Goal: Task Accomplishment & Management: Use online tool/utility

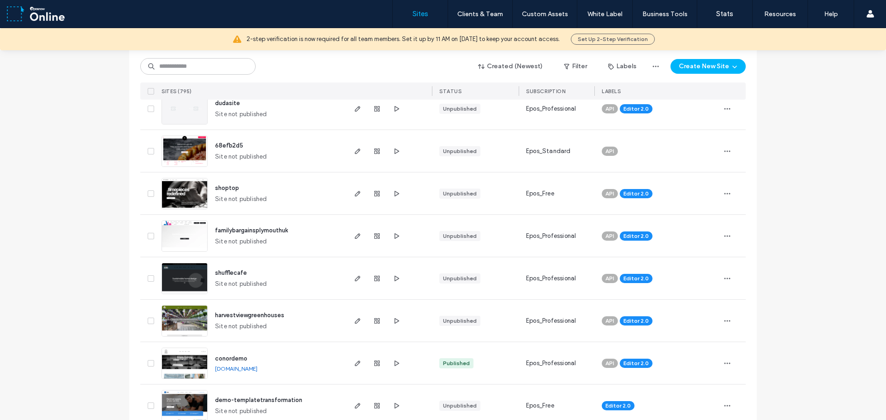
scroll to position [1015, 0]
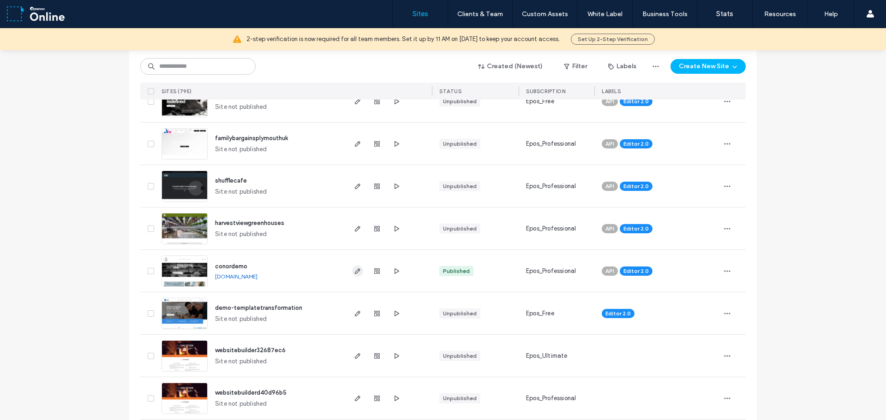
click at [356, 274] on icon "button" at bounding box center [357, 271] width 7 height 7
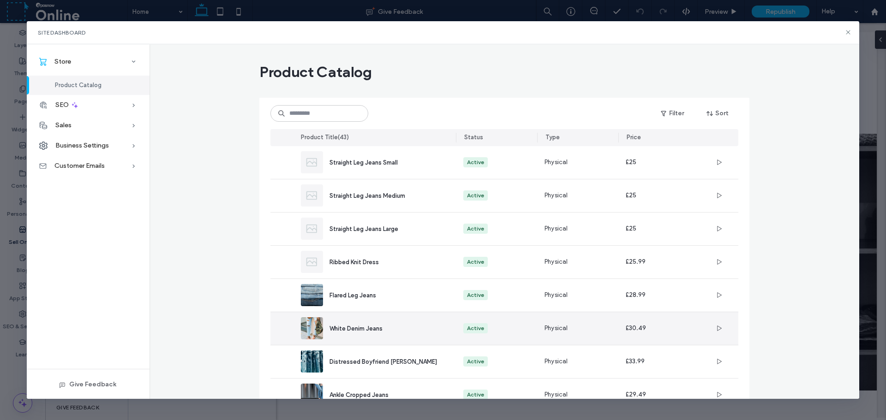
click at [364, 327] on span "White Denim Jeans" at bounding box center [355, 328] width 53 height 7
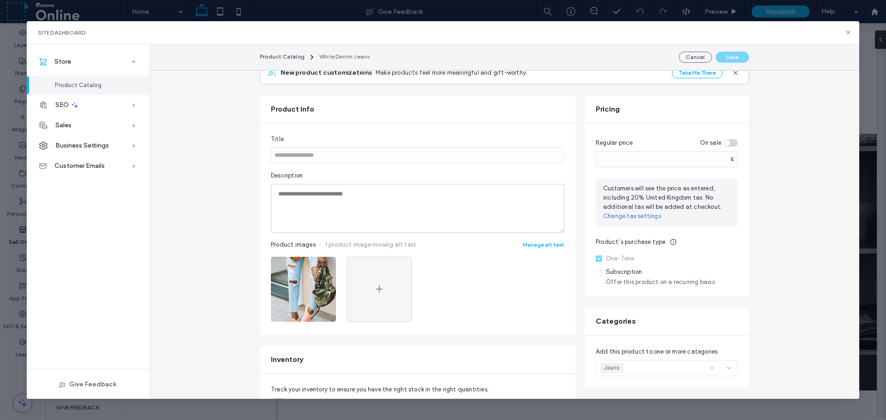
scroll to position [138, 0]
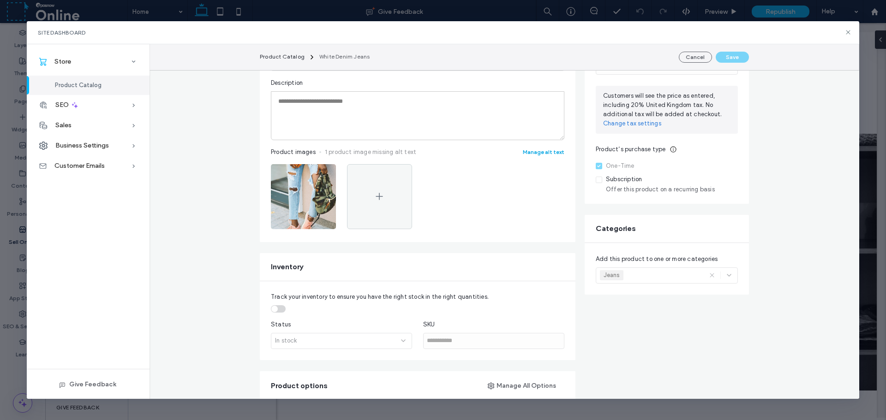
click at [541, 153] on button "Manage alt text" at bounding box center [544, 152] width 42 height 9
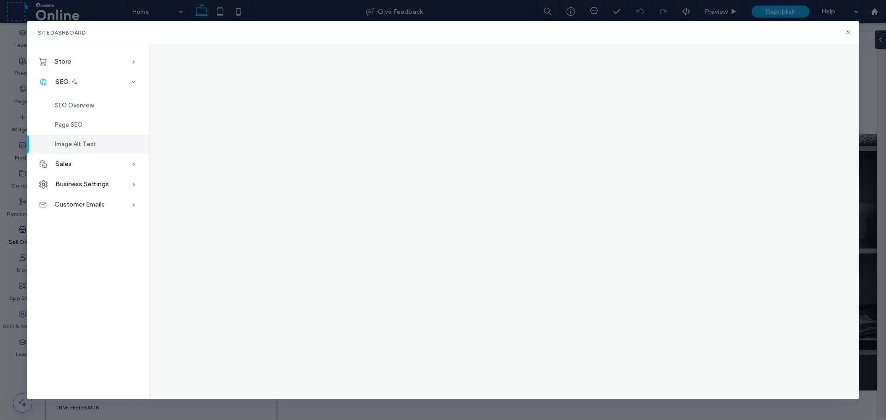
scroll to position [0, 0]
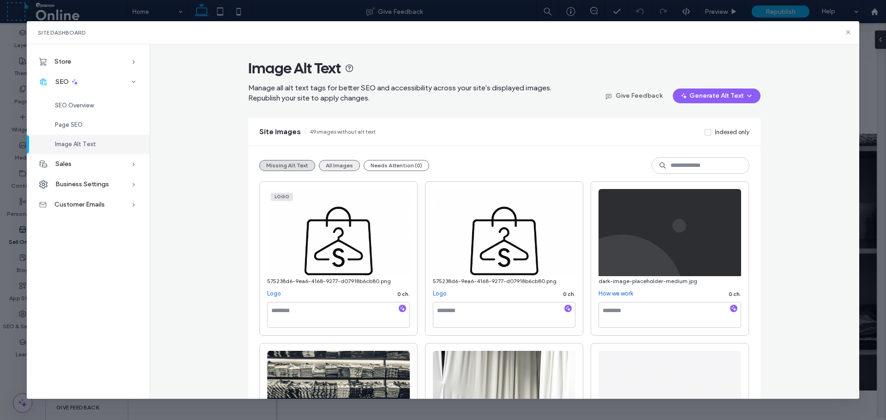
click at [334, 164] on button "All Images" at bounding box center [339, 165] width 41 height 11
drag, startPoint x: 856, startPoint y: 26, endPoint x: 843, endPoint y: 29, distance: 13.8
click at [855, 26] on div "Site Dashboard" at bounding box center [443, 32] width 833 height 23
click at [843, 29] on div "Site Dashboard" at bounding box center [443, 32] width 833 height 23
click at [845, 30] on icon at bounding box center [847, 32] width 7 height 7
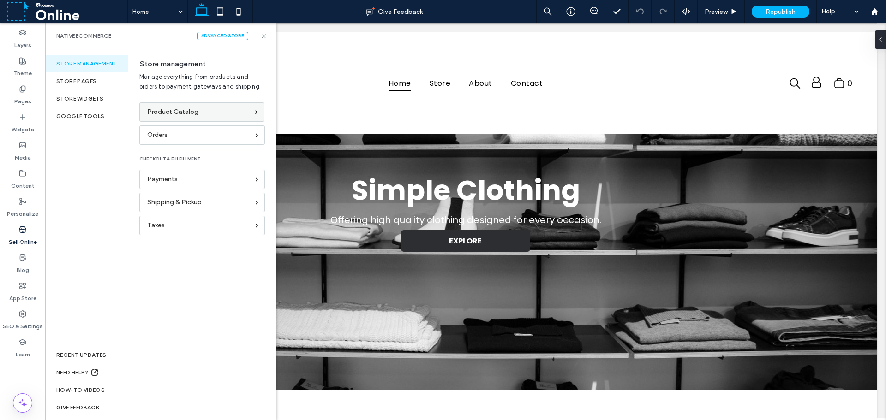
click at [169, 113] on span "Product Catalog" at bounding box center [172, 112] width 51 height 10
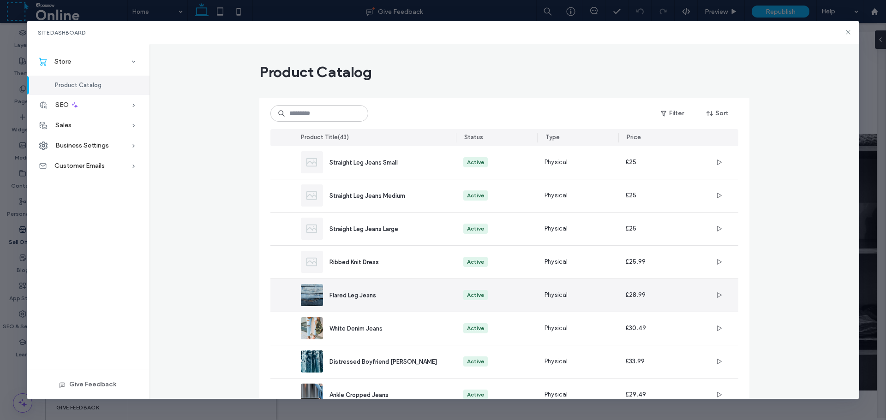
click at [403, 297] on div "Flared Leg Jeans" at bounding box center [385, 296] width 112 height 10
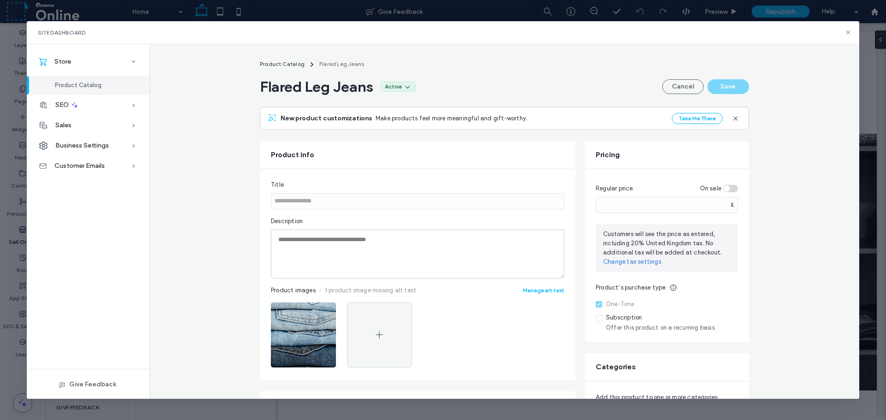
click at [336, 66] on span "Flared Leg Jeans" at bounding box center [341, 63] width 45 height 7
click at [851, 33] on icon at bounding box center [847, 32] width 7 height 7
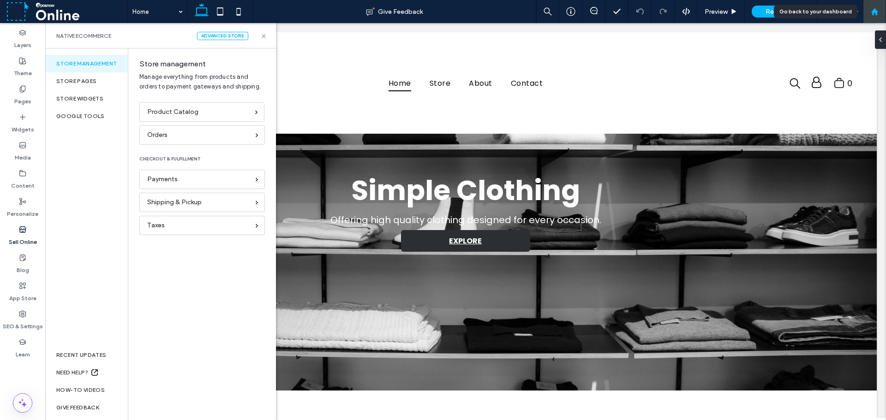
click at [869, 10] on div at bounding box center [874, 12] width 22 height 8
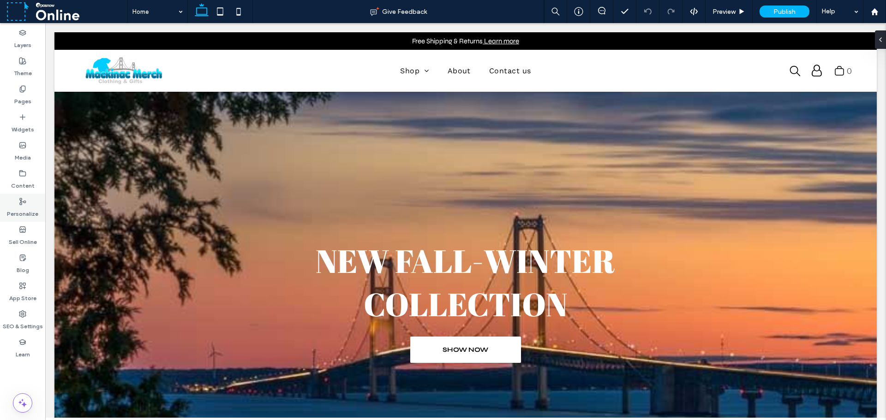
click at [25, 211] on label "Personalize" at bounding box center [22, 211] width 31 height 13
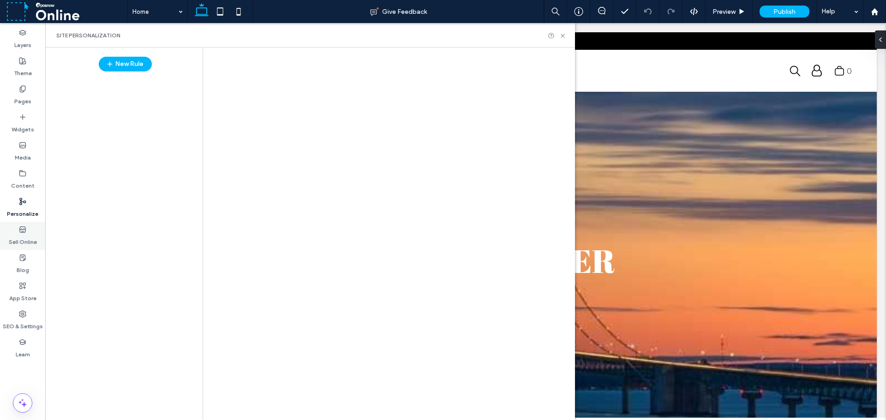
click at [12, 242] on label "Sell Online" at bounding box center [23, 239] width 28 height 13
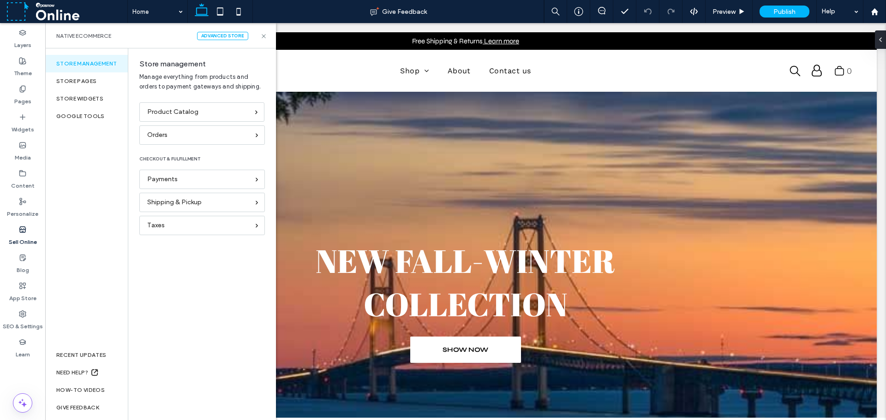
click at [194, 114] on span "Product Catalog" at bounding box center [172, 112] width 51 height 10
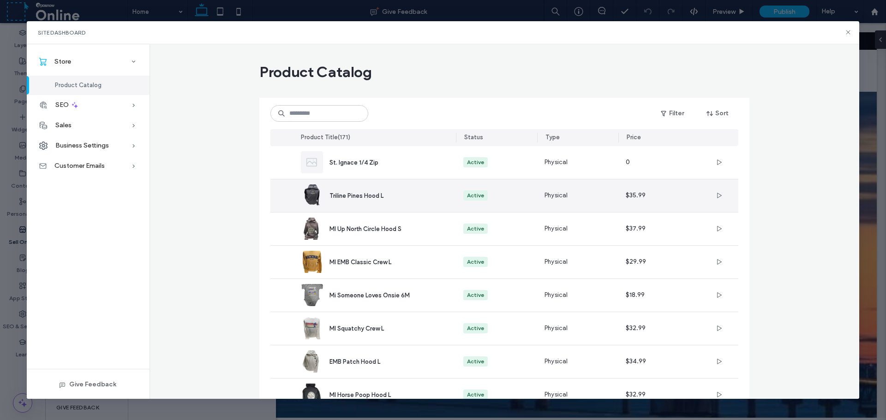
click at [402, 195] on div "Triline Pines Hood L" at bounding box center [385, 196] width 112 height 10
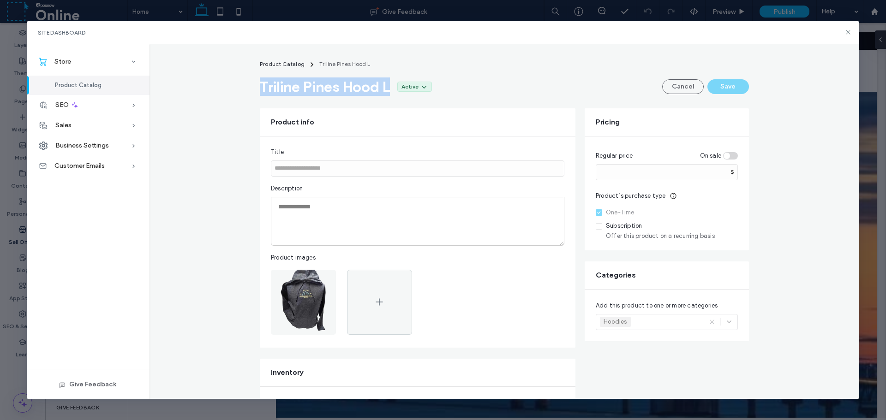
drag, startPoint x: 262, startPoint y: 88, endPoint x: 389, endPoint y: 93, distance: 127.4
copy span "Triline Pines Hood L"
click at [848, 30] on icon at bounding box center [847, 32] width 7 height 7
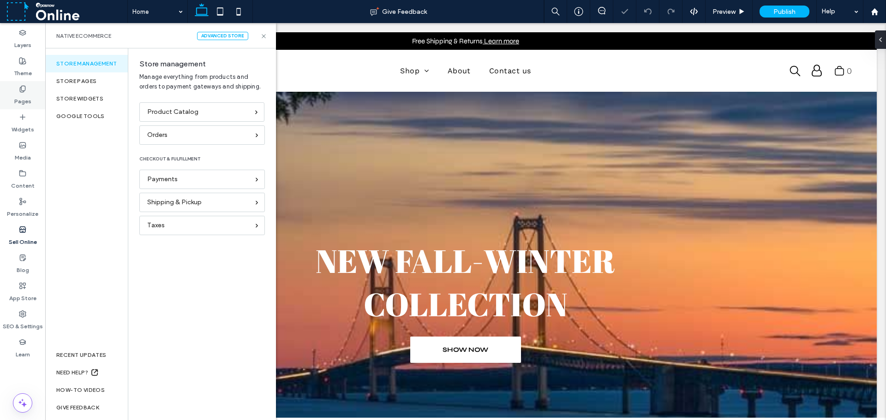
click at [27, 90] on div "Pages" at bounding box center [22, 95] width 45 height 28
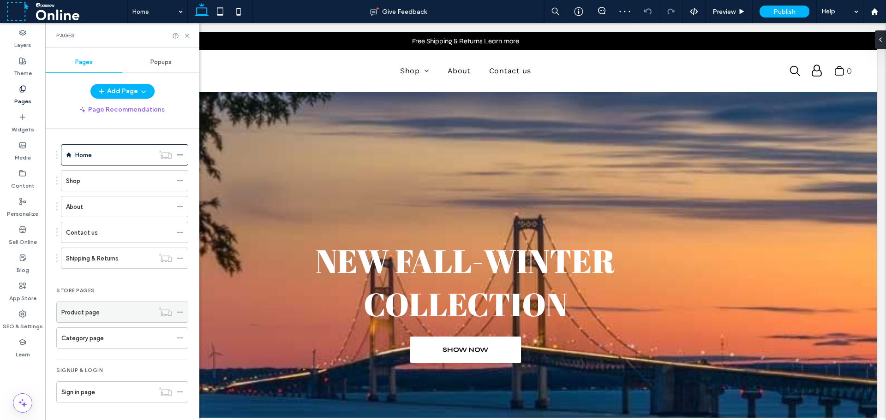
click at [93, 317] on div "Product page" at bounding box center [107, 312] width 93 height 20
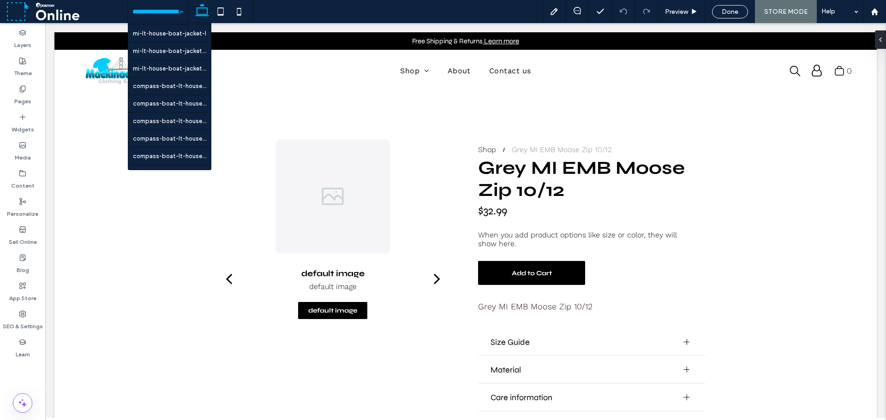
scroll to position [323, 0]
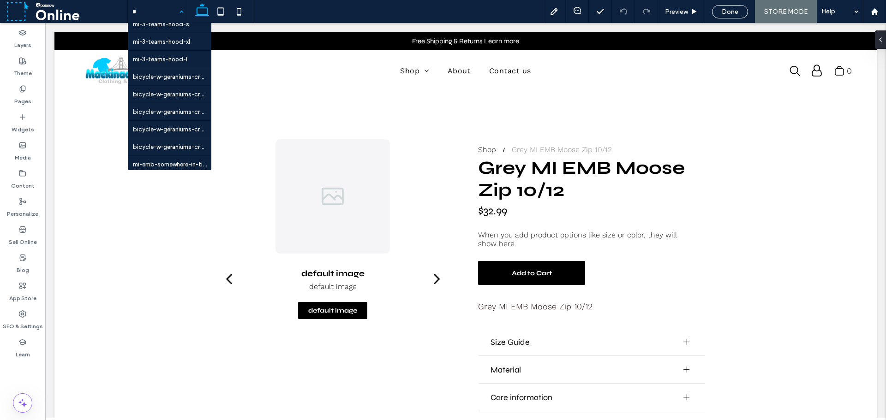
type input "**"
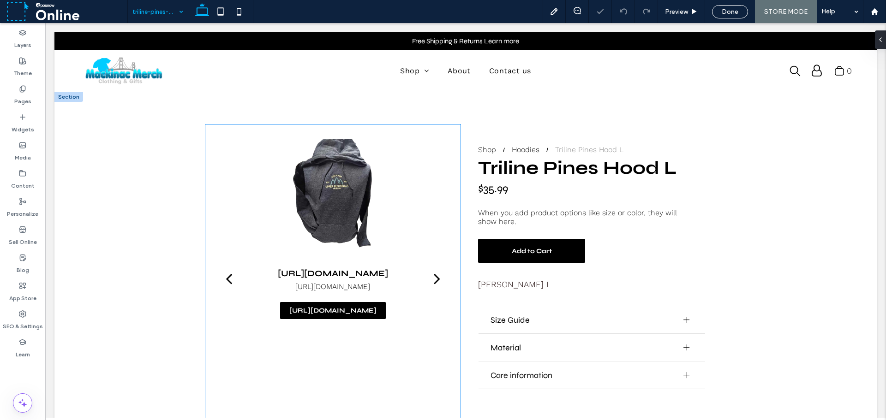
scroll to position [0, 0]
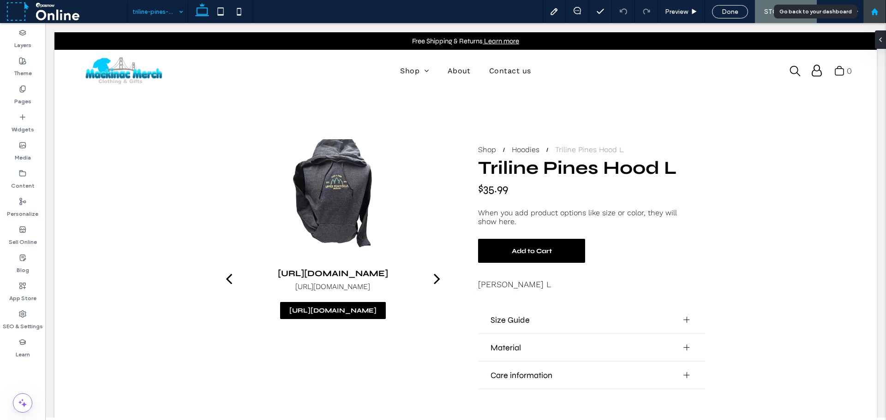
click at [877, 9] on icon at bounding box center [875, 12] width 8 height 8
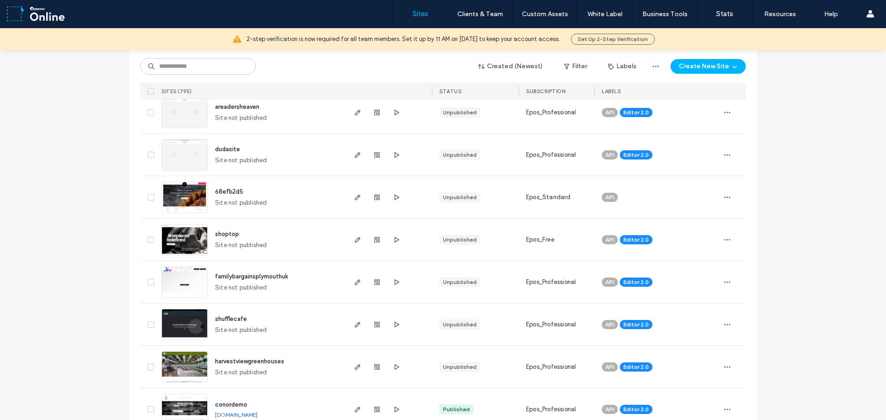
scroll to position [969, 0]
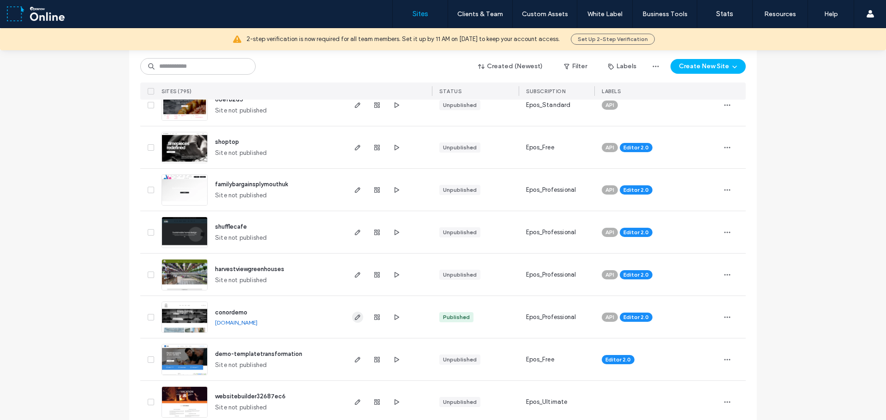
click at [354, 316] on icon "button" at bounding box center [357, 317] width 7 height 7
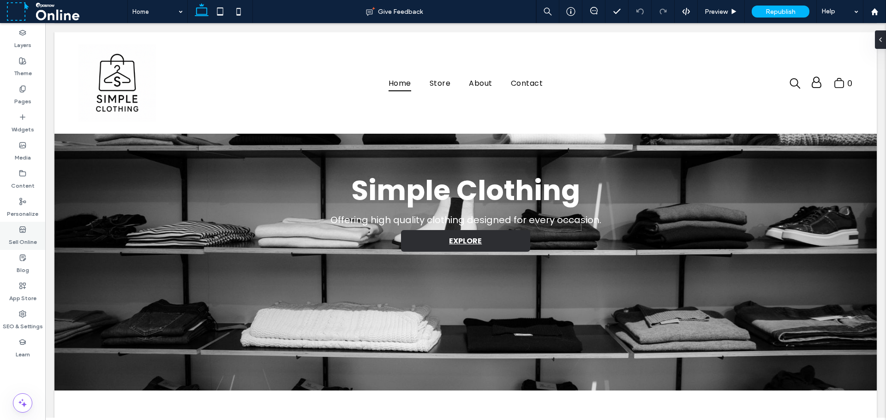
click at [29, 242] on label "Sell Online" at bounding box center [23, 239] width 28 height 13
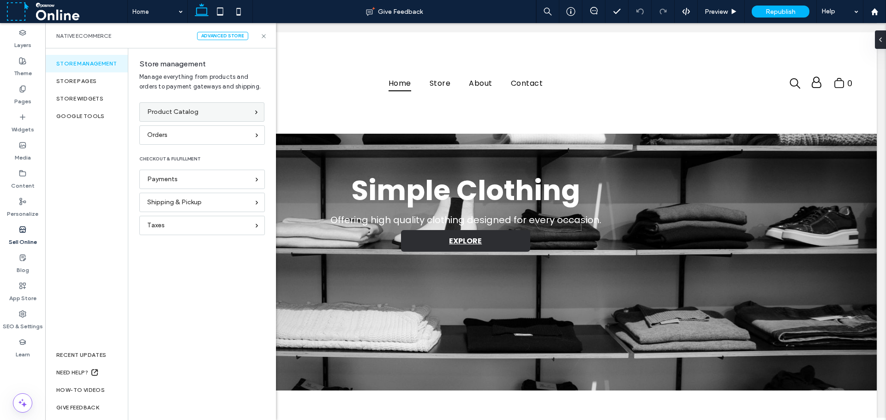
click at [173, 116] on span "Product Catalog" at bounding box center [172, 112] width 51 height 10
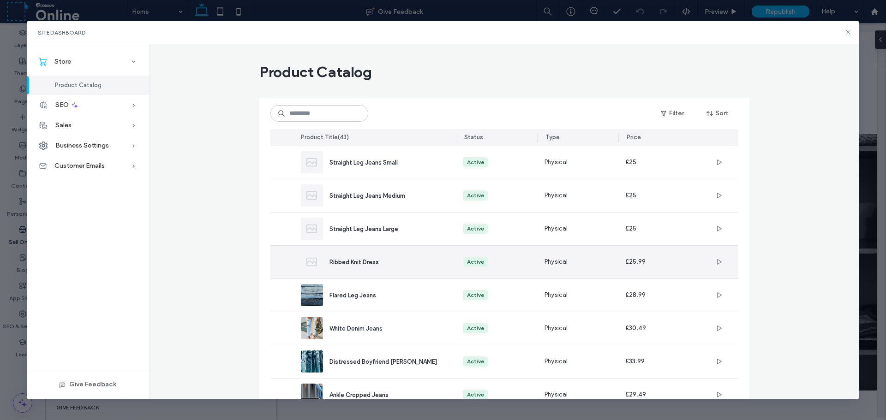
click at [360, 268] on div "Ribbed Knit Dress" at bounding box center [375, 262] width 148 height 33
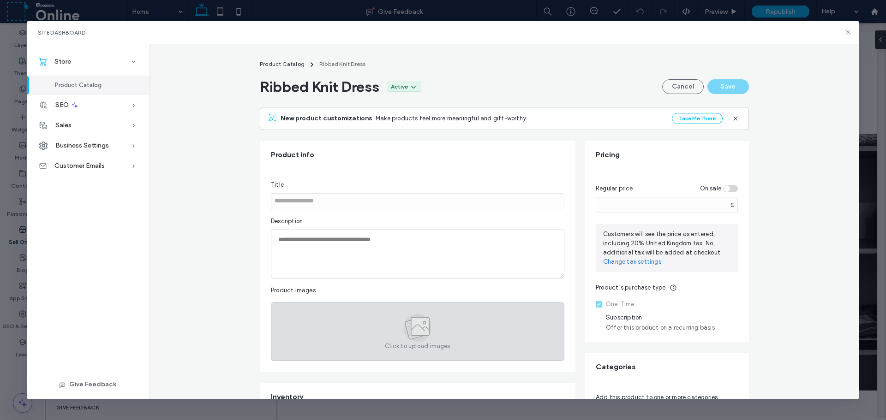
click at [340, 346] on div "Click to upload images" at bounding box center [417, 332] width 293 height 59
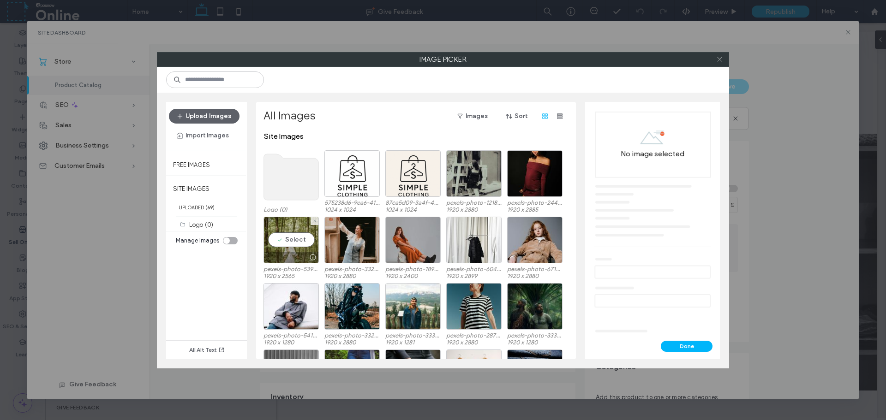
drag, startPoint x: 288, startPoint y: 253, endPoint x: 719, endPoint y: 59, distance: 472.5
click at [719, 59] on icon at bounding box center [719, 59] width 7 height 7
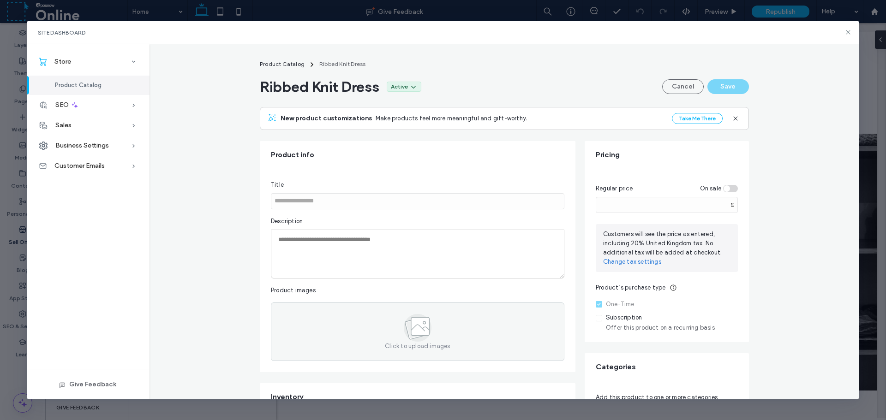
drag, startPoint x: 848, startPoint y: 30, endPoint x: 764, endPoint y: 33, distance: 84.0
click at [764, 33] on div "Site Dashboard" at bounding box center [443, 32] width 833 height 23
click at [848, 34] on icon at bounding box center [847, 32] width 7 height 7
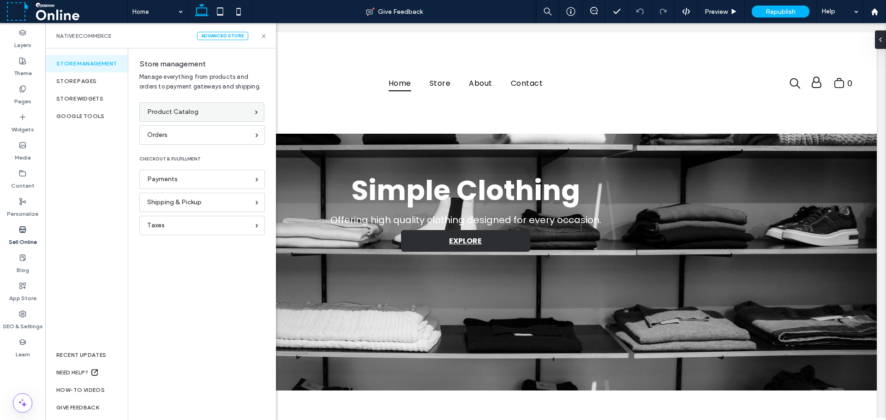
click at [186, 112] on span "Product Catalog" at bounding box center [172, 112] width 51 height 10
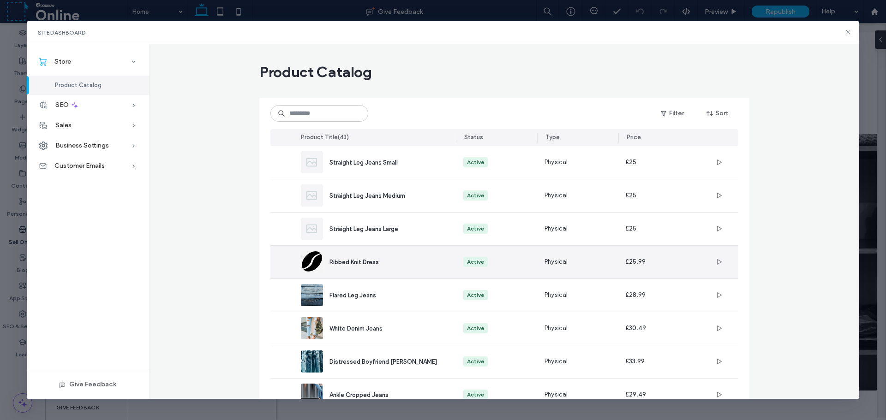
click at [396, 256] on div "Ribbed Knit Dress" at bounding box center [375, 262] width 148 height 33
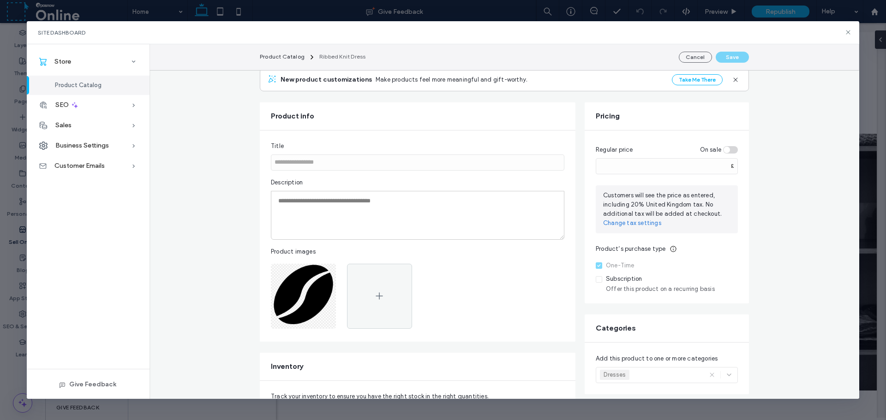
scroll to position [92, 0]
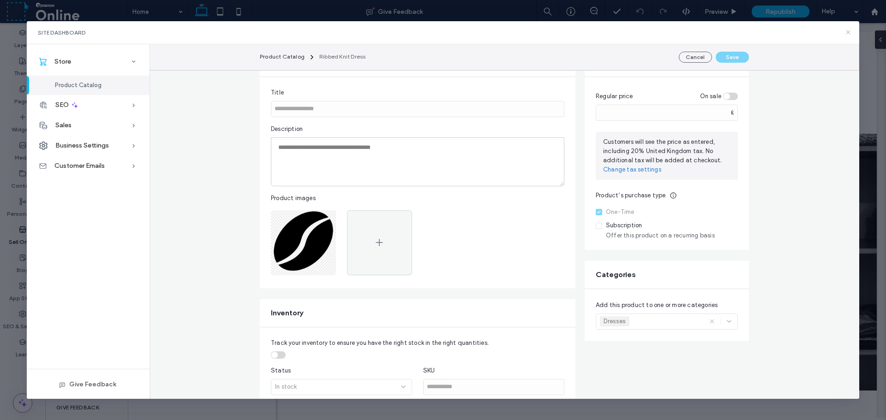
drag, startPoint x: 849, startPoint y: 30, endPoint x: 556, endPoint y: 39, distance: 293.5
click at [849, 30] on icon at bounding box center [847, 32] width 7 height 7
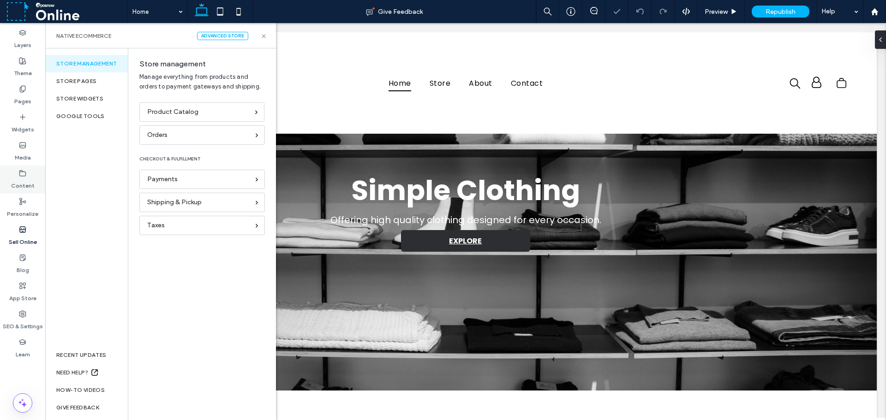
scroll to position [0, 0]
click at [30, 78] on div "Theme" at bounding box center [22, 67] width 45 height 28
click at [30, 94] on label "Pages" at bounding box center [22, 99] width 17 height 13
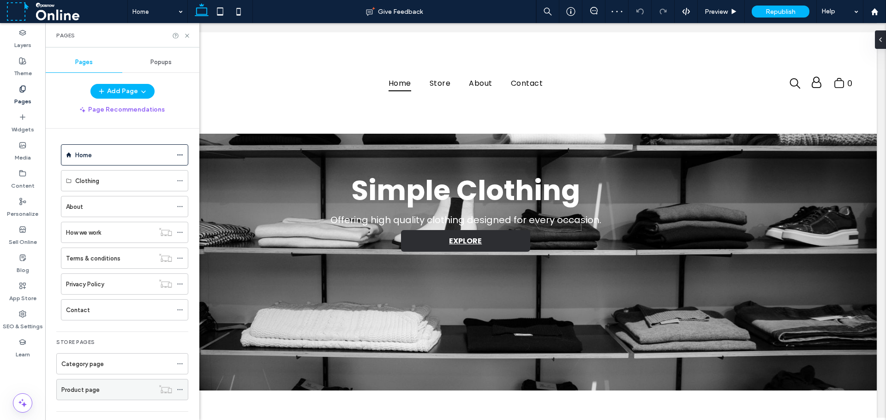
click at [85, 387] on label "Product page" at bounding box center [80, 390] width 38 height 16
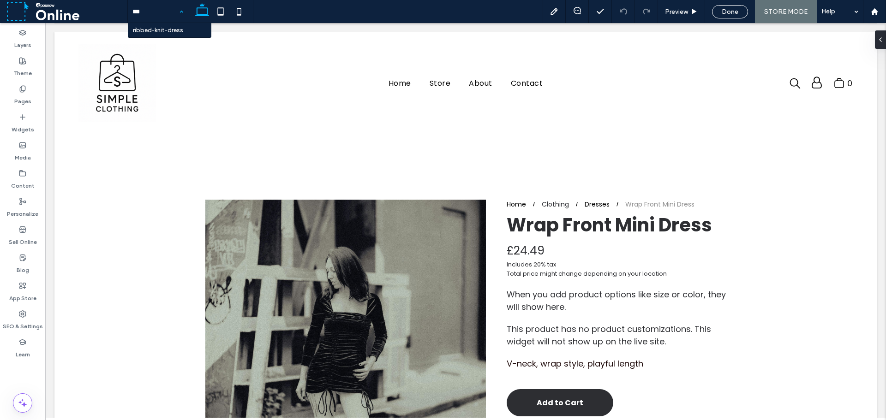
type input "****"
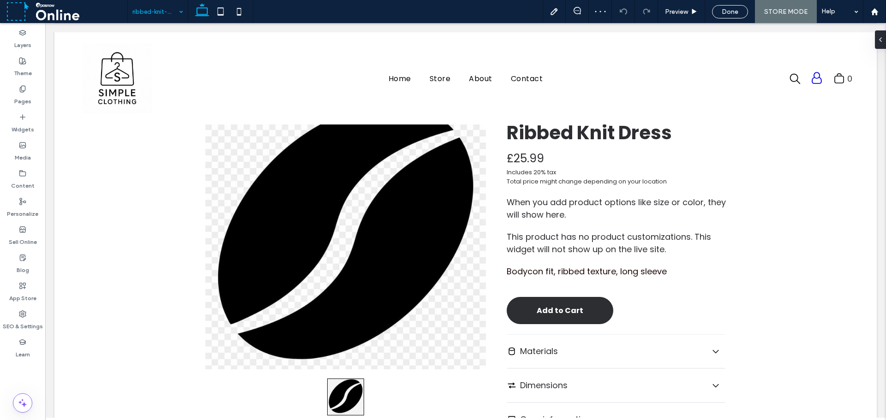
click at [380, 264] on div at bounding box center [345, 238] width 281 height 262
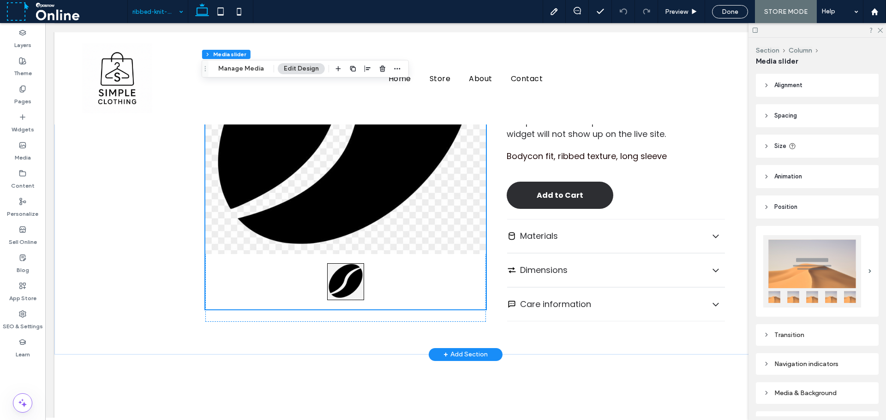
scroll to position [221, 0]
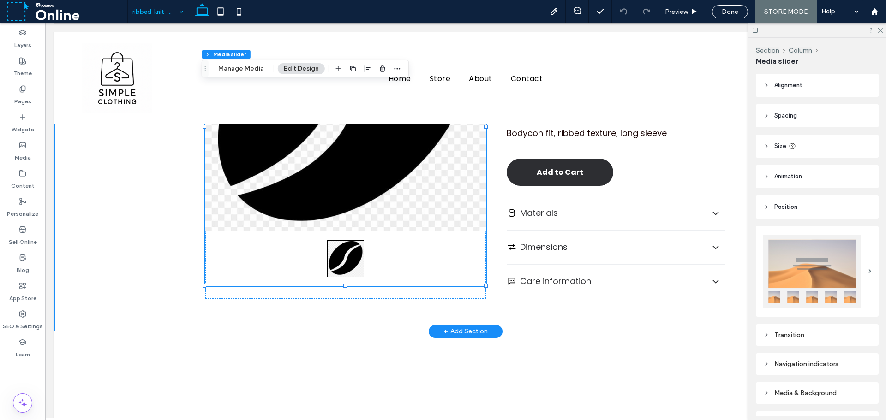
click at [324, 318] on div "Home Clothing Dresses Ribbed Knit Dress Ribbed Knit Dress £25.99 Includes 20% t…" at bounding box center [466, 117] width 554 height 429
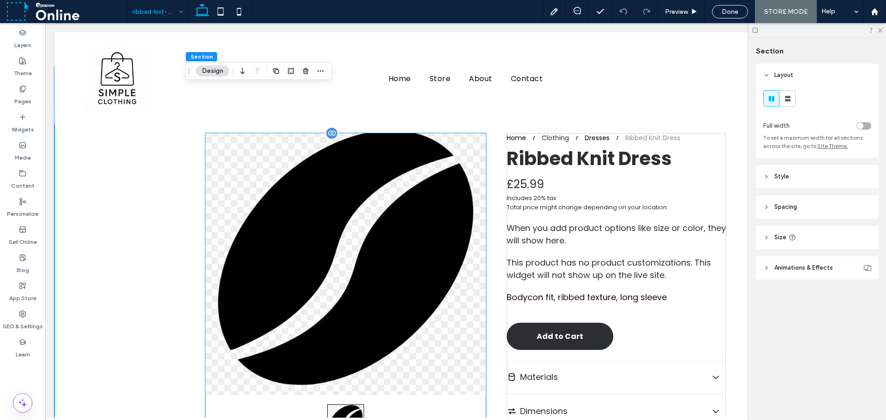
scroll to position [37, 0]
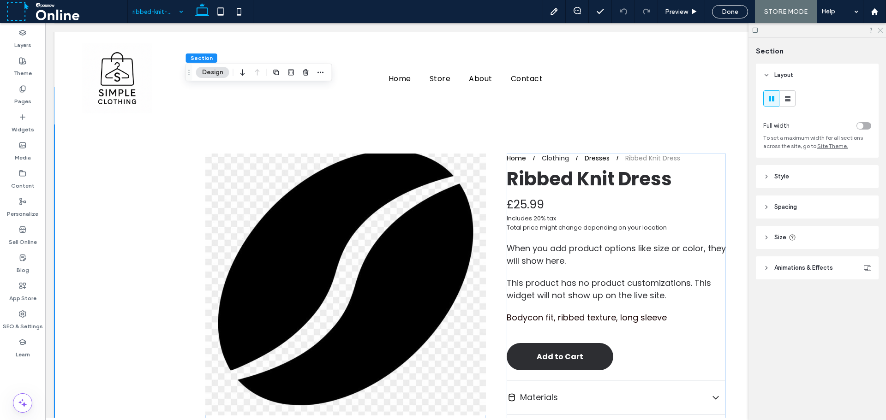
click at [878, 30] on icon at bounding box center [880, 30] width 6 height 6
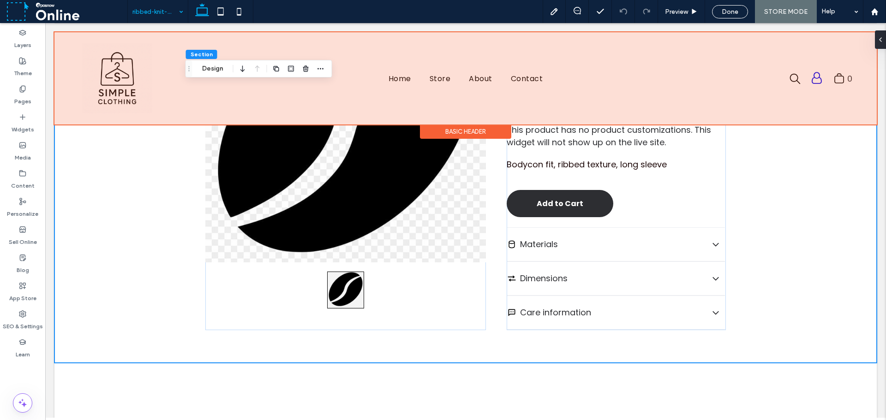
scroll to position [185, 0]
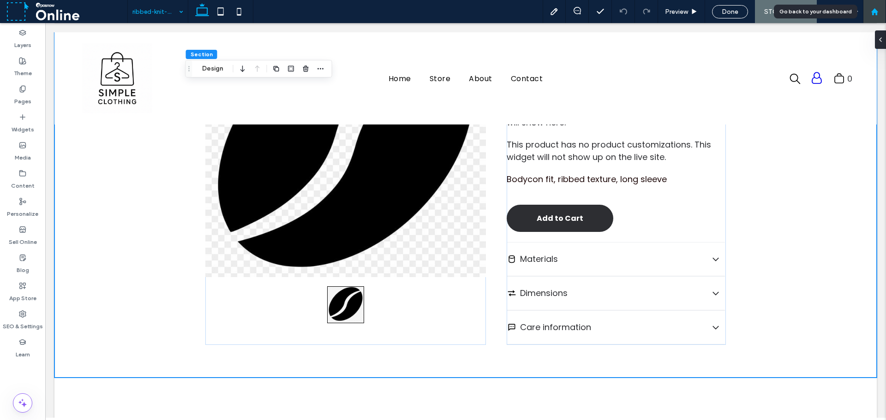
click at [876, 8] on icon at bounding box center [875, 12] width 8 height 8
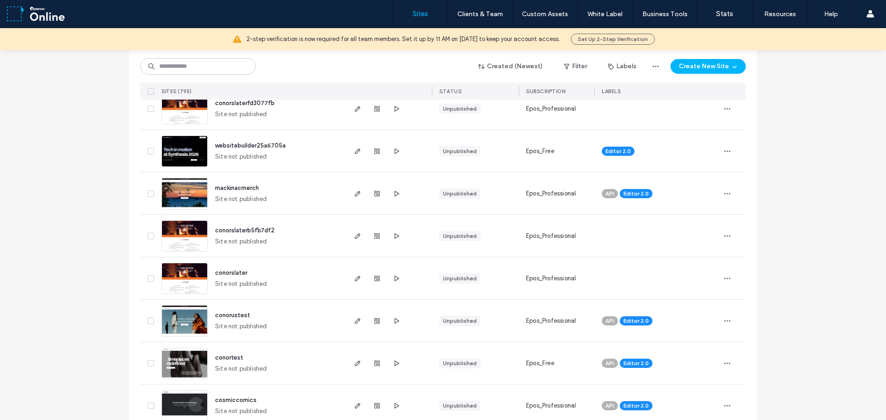
scroll to position [323, 0]
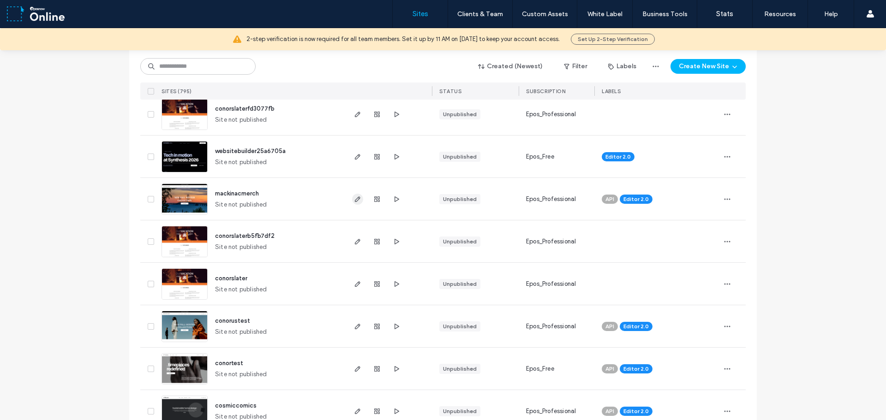
click at [354, 197] on icon "button" at bounding box center [357, 199] width 7 height 7
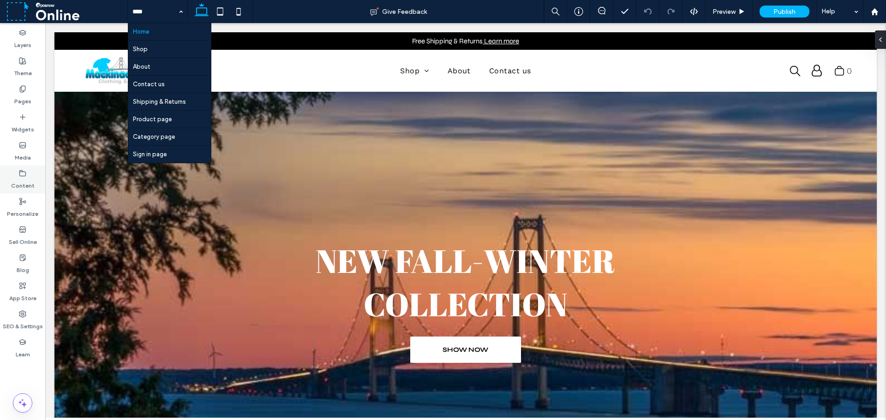
click at [29, 179] on label "Content" at bounding box center [23, 183] width 24 height 13
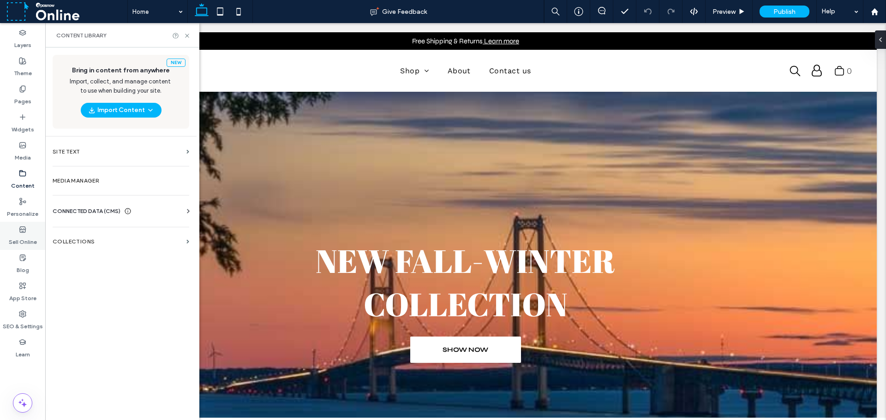
click at [23, 230] on use at bounding box center [22, 230] width 6 height 6
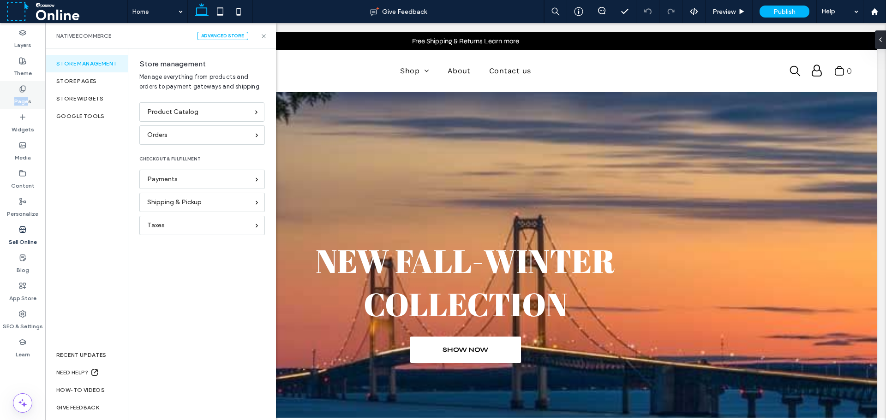
click at [28, 90] on div "Pages" at bounding box center [22, 95] width 45 height 28
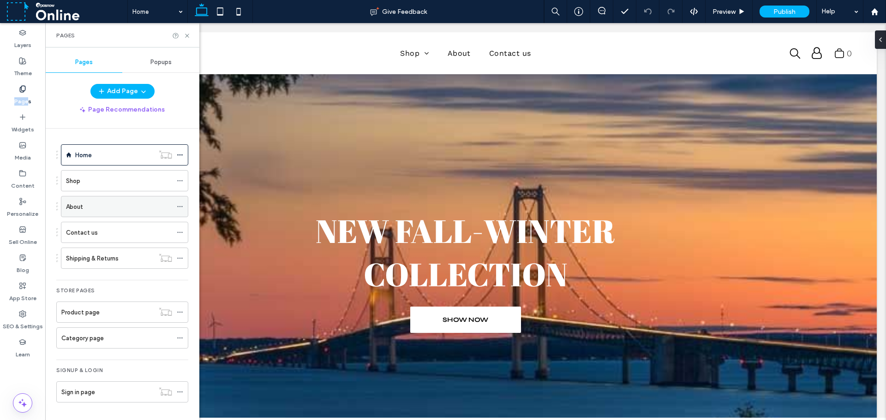
scroll to position [46, 0]
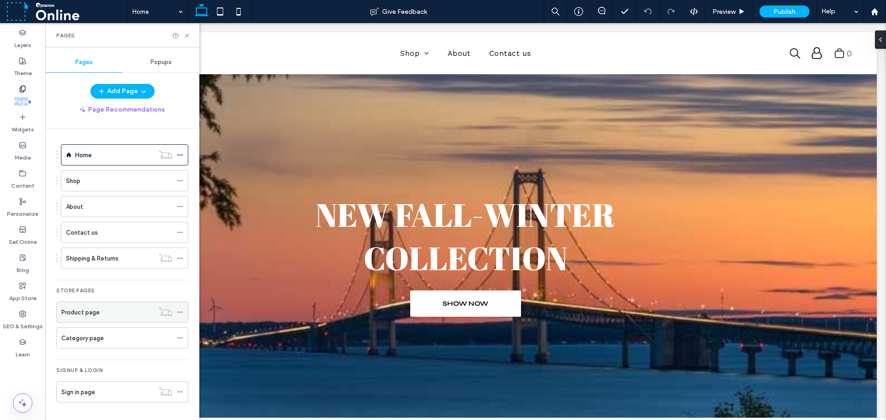
click at [84, 308] on label "Product page" at bounding box center [80, 313] width 38 height 16
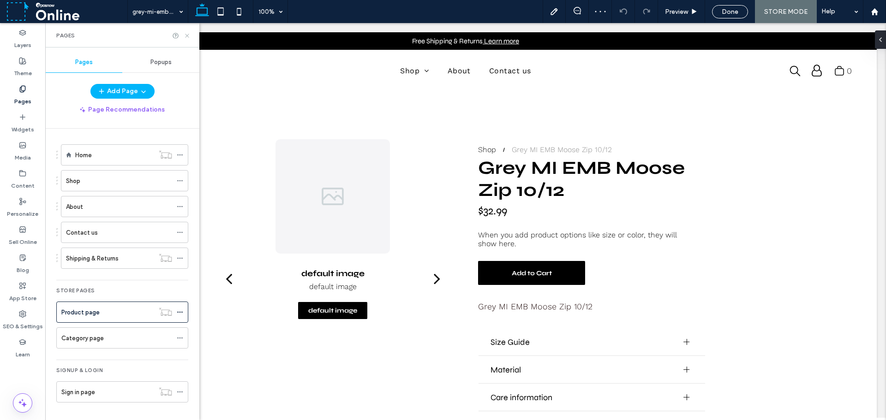
click at [184, 36] on icon at bounding box center [187, 35] width 7 height 7
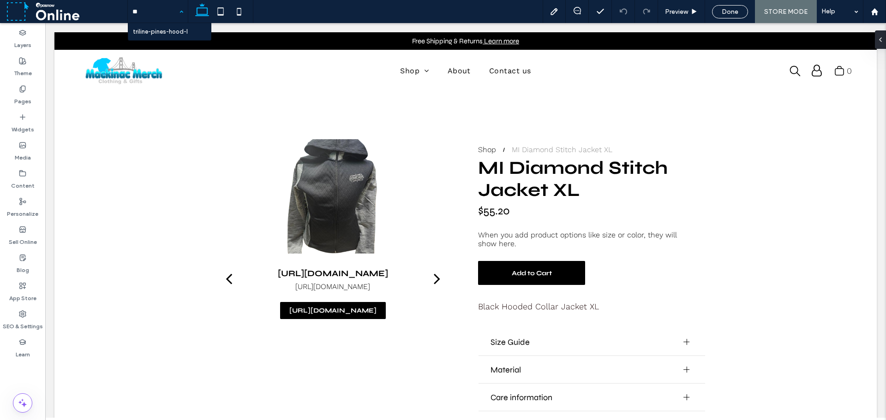
type input "***"
